Goal: Task Accomplishment & Management: Manage account settings

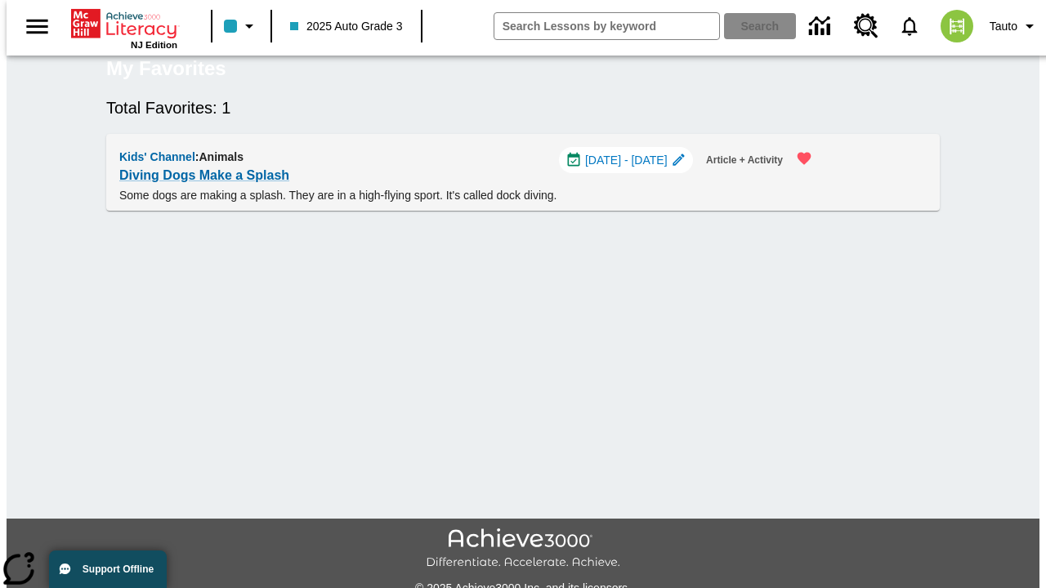
click at [632, 169] on span "[DATE] - [DATE]" at bounding box center [626, 160] width 83 height 17
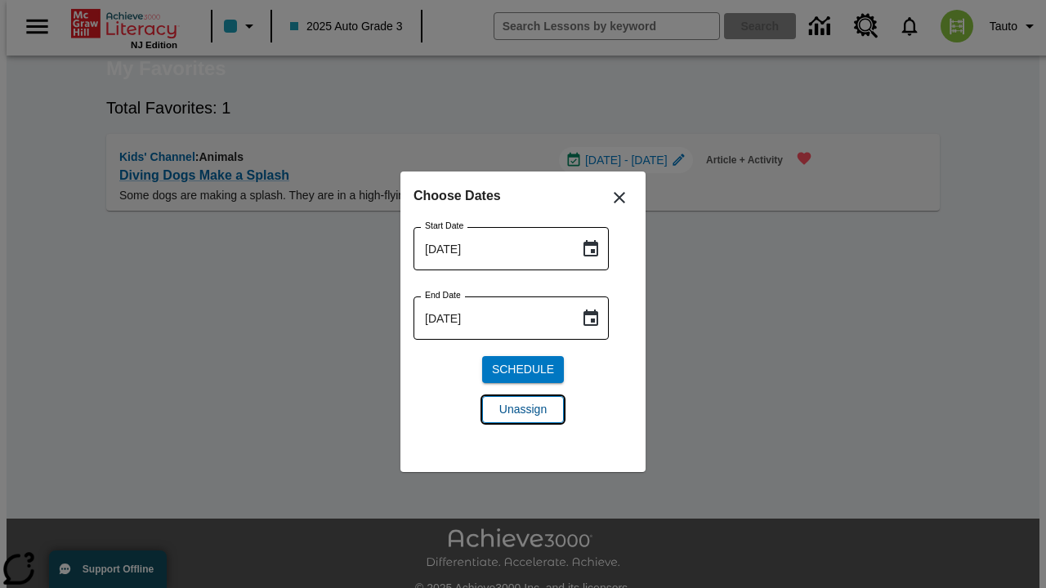
click at [523, 409] on span "Unassign" at bounding box center [522, 409] width 47 height 17
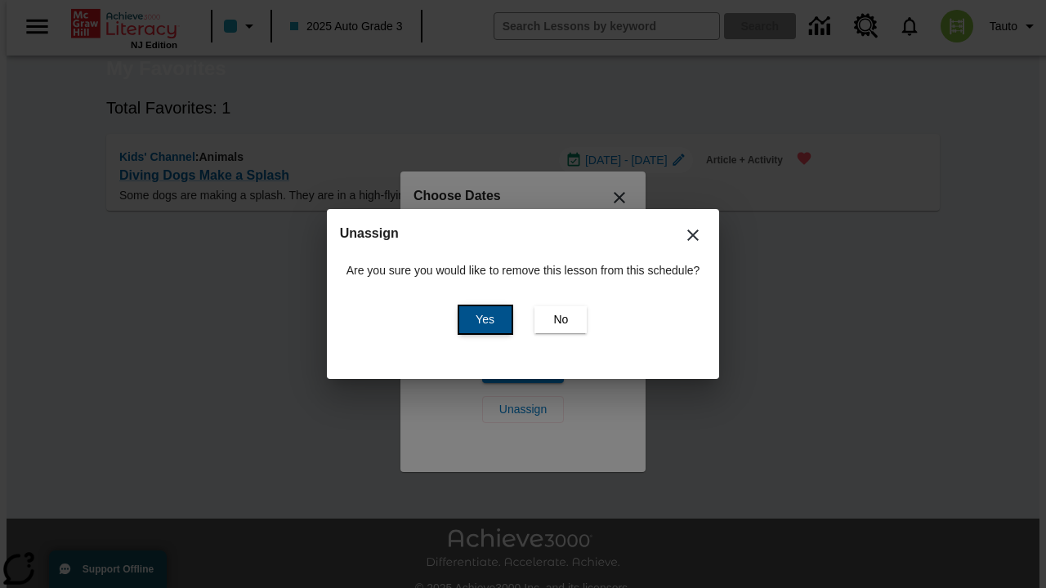
click at [482, 319] on span "Yes" at bounding box center [484, 319] width 19 height 17
